Goal: Entertainment & Leisure: Consume media (video, audio)

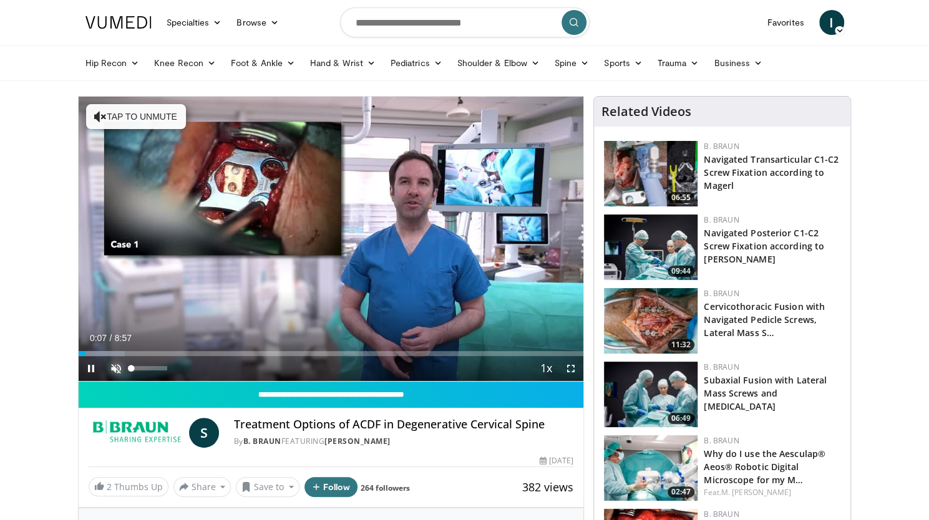
click at [112, 368] on span "Video Player" at bounding box center [116, 368] width 25 height 25
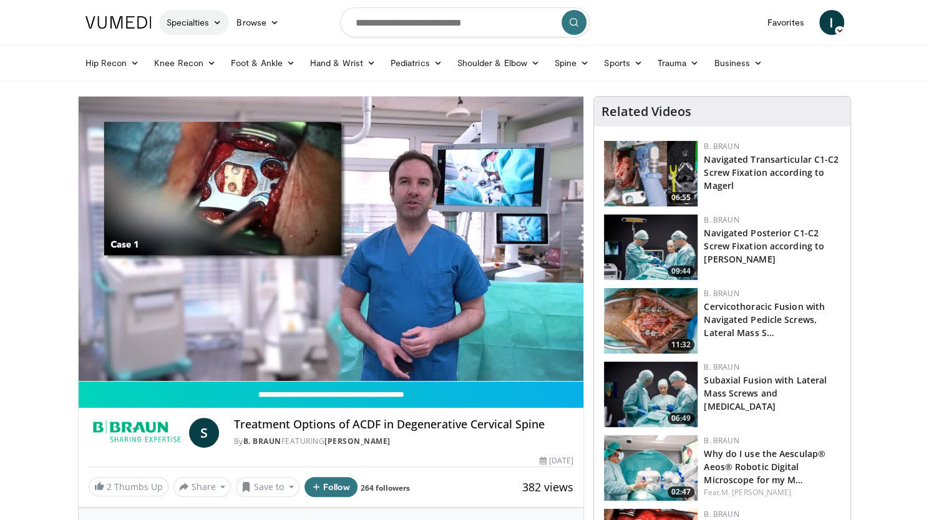
click at [206, 31] on link "Specialties" at bounding box center [194, 22] width 70 height 25
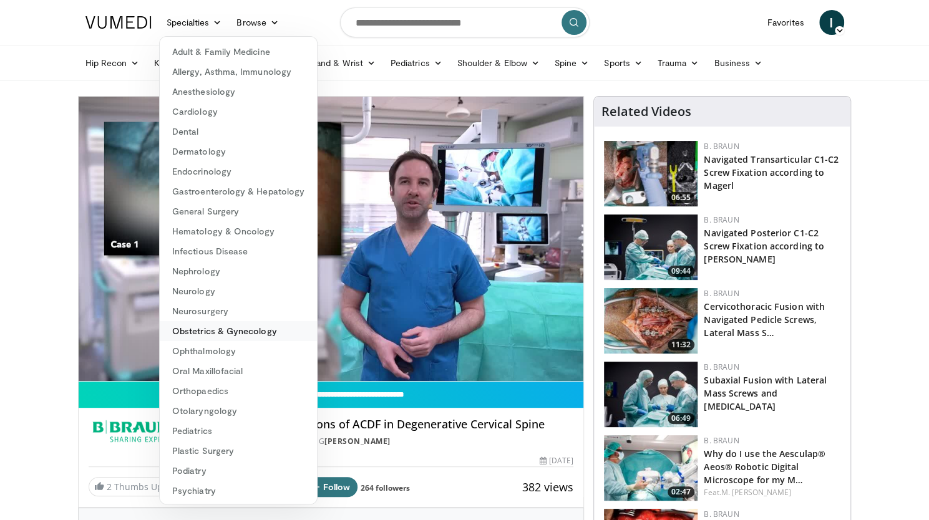
click at [225, 336] on link "Obstetrics & Gynecology" at bounding box center [238, 331] width 157 height 20
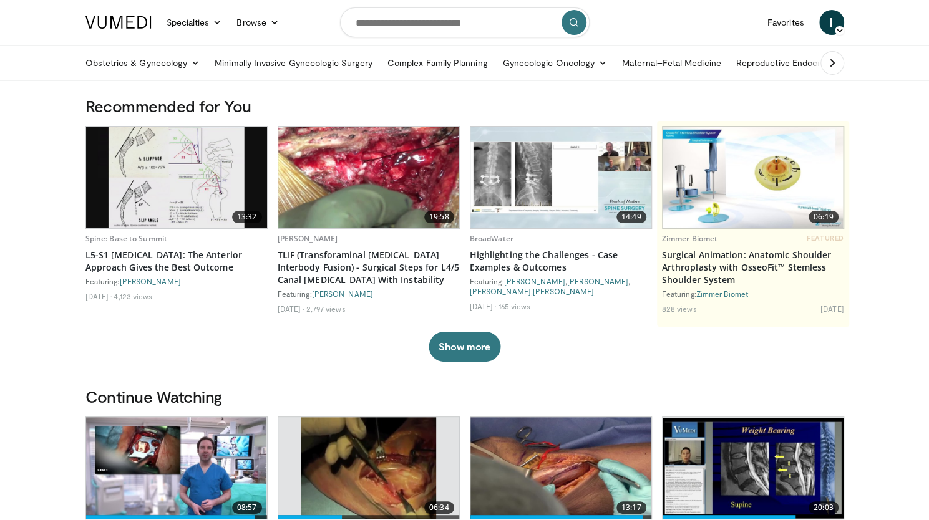
click at [186, 180] on img at bounding box center [176, 178] width 181 height 102
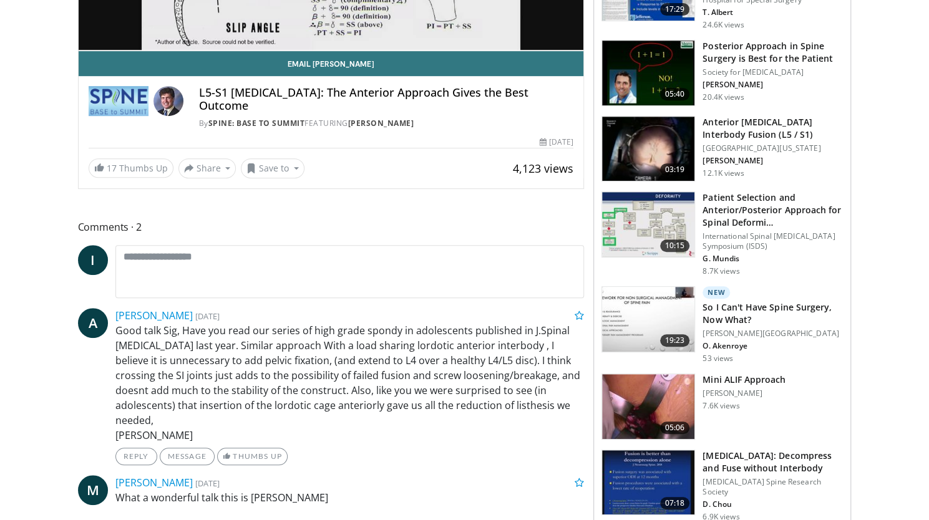
scroll to position [353, 0]
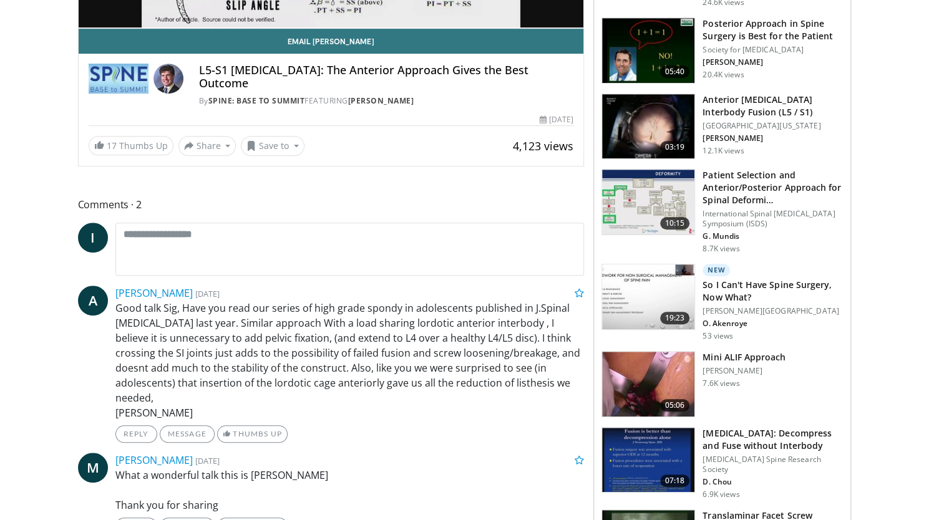
drag, startPoint x: 331, startPoint y: 429, endPoint x: 326, endPoint y: 404, distance: 25.9
click at [326, 404] on ul "A [PERSON_NAME] [DATE] Good talk Sig, Have you read our series of high grade sp…" at bounding box center [331, 412] width 506 height 253
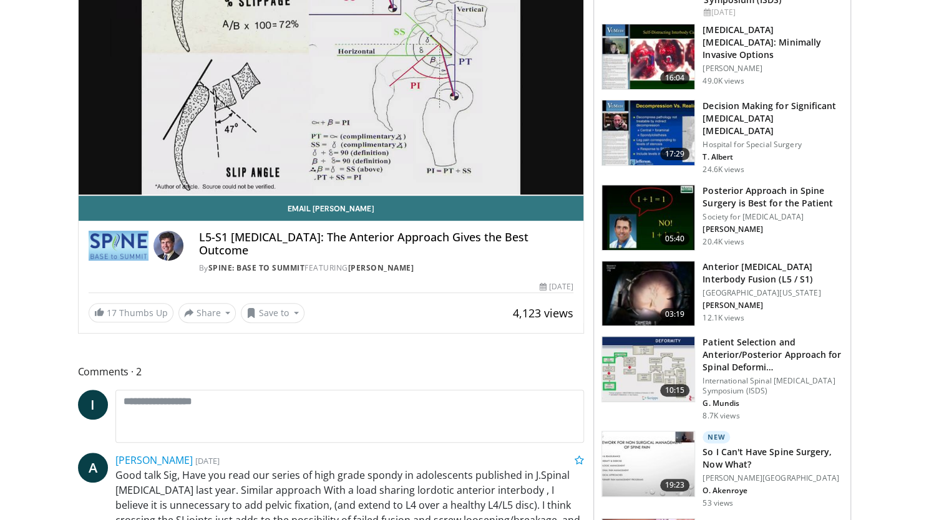
scroll to position [0, 0]
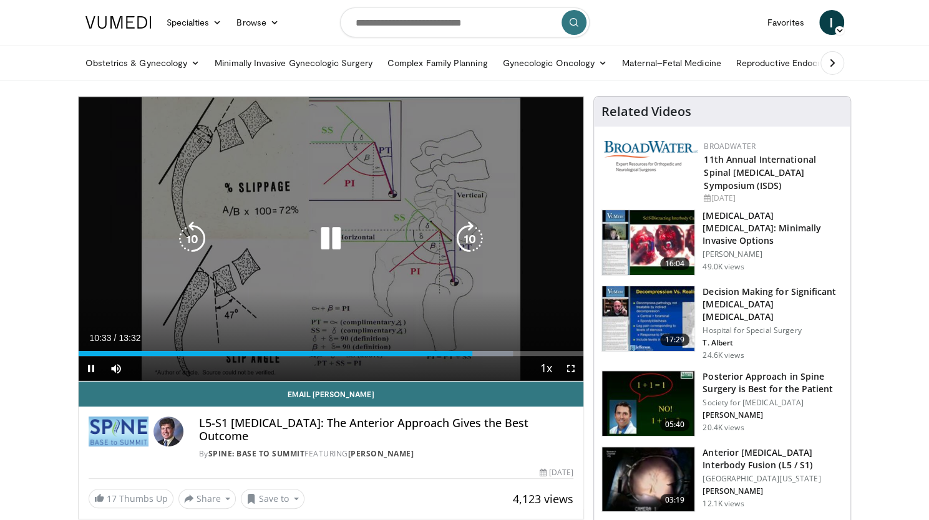
click at [338, 233] on icon "Video Player" at bounding box center [330, 238] width 35 height 35
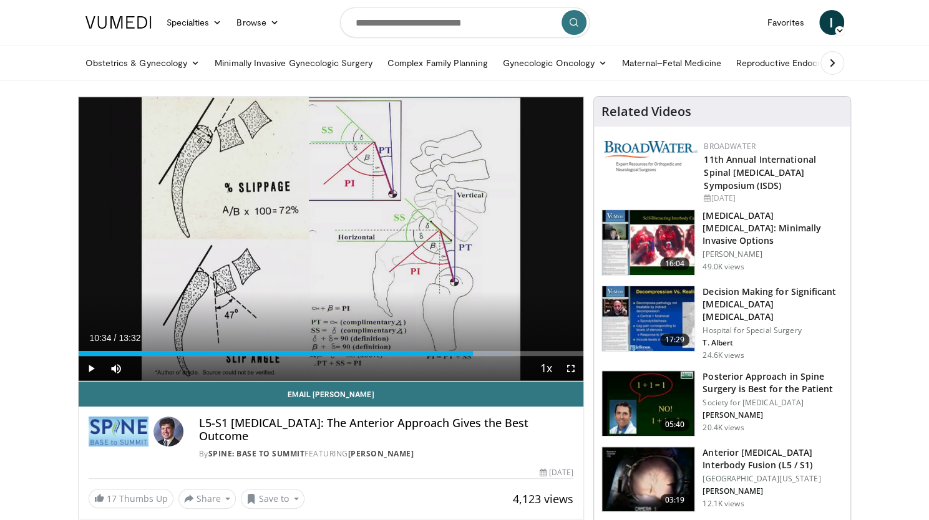
click at [132, 19] on img at bounding box center [118, 22] width 66 height 12
